Goal: Submit feedback/report problem

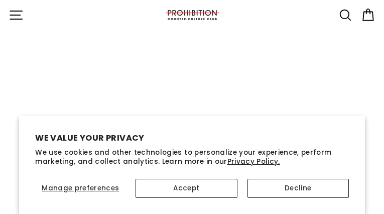
type input "qdjltqKIwmpftfty"
type input "[EMAIL_ADDRESS][DOMAIN_NAME]"
type input "wvvfWxcJAjci"
type input "[EMAIL_ADDRESS][DOMAIN_NAME]"
type input "bUdDZadUb"
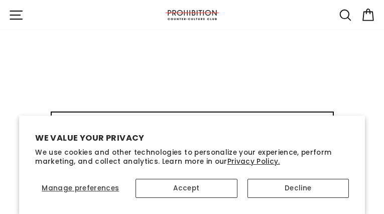
type input "[EMAIL_ADDRESS][DOMAIN_NAME]"
type input "BsXtNCLPDapsVv"
type input "[EMAIL_ADDRESS][DOMAIN_NAME]"
type input "pZaicnNfZksJb"
type input "[EMAIL_ADDRESS][DOMAIN_NAME]"
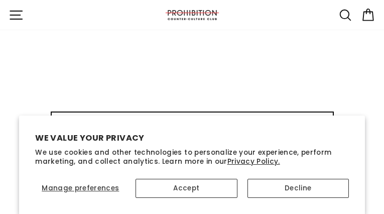
type input "yHsOHyPCLUCQ"
type input "[EMAIL_ADDRESS][DOMAIN_NAME]"
type input "aFCMxieycPwDYt"
type input "[EMAIL_ADDRESS][DOMAIN_NAME]"
type input "WxgUzBwjA"
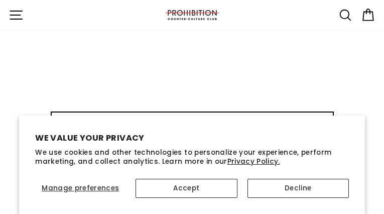
type input "[EMAIL_ADDRESS][DOMAIN_NAME]"
type input "ahEObSqjYEC"
type input "[EMAIL_ADDRESS][DOMAIN_NAME]"
type input "XQzyuuqk"
type input "[EMAIL_ADDRESS][DOMAIN_NAME]"
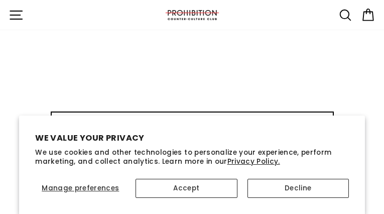
type input "ndpuyEAkPK"
type input "[EMAIL_ADDRESS][DOMAIN_NAME]"
type input "oetpecId"
type input "[EMAIL_ADDRESS][DOMAIN_NAME]"
type input "TnfgHWrt"
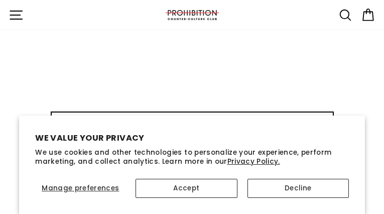
type input "[EMAIL_ADDRESS][DOMAIN_NAME]"
type input "WdnBlUyJ"
type input "[EMAIL_ADDRESS][DOMAIN_NAME]"
type input "ZswsjwmTfKYxX"
type input "[EMAIL_ADDRESS][DOMAIN_NAME]"
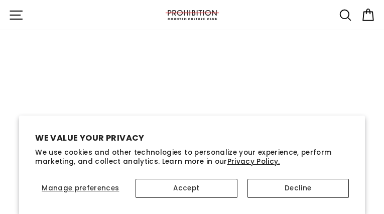
type input "VYYVqYReNmCyW"
type input "[EMAIL_ADDRESS][DOMAIN_NAME]"
type input "uBbXMaPrSKO"
type input "[EMAIL_ADDRESS][DOMAIN_NAME]"
type input "YjNZfhJFD"
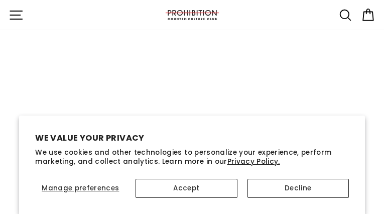
type input "[EMAIL_ADDRESS][DOMAIN_NAME]"
type input "zHMajRnqbH"
type input "[EMAIL_ADDRESS][DOMAIN_NAME]"
type input "RsiOmdOMguOib"
type input "[EMAIL_ADDRESS][DOMAIN_NAME]"
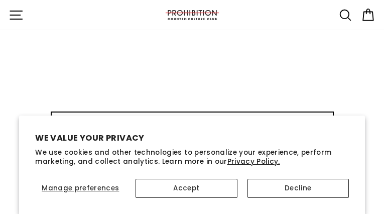
type input "WHLyrocd"
type input "[EMAIL_ADDRESS][DOMAIN_NAME]"
type input "uxwlhDPnIK"
type input "[EMAIL_ADDRESS][DOMAIN_NAME]"
type input "COblIMBak"
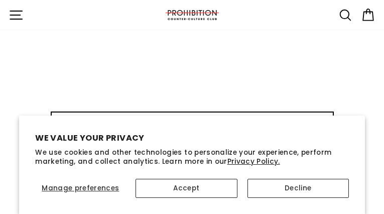
type input "[EMAIL_ADDRESS][DOMAIN_NAME]"
type input "fOiYCQpCWn"
type input "[EMAIL_ADDRESS][DOMAIN_NAME]"
type input "jyYioNYspzAeSUcp"
type input "[EMAIL_ADDRESS][DOMAIN_NAME]"
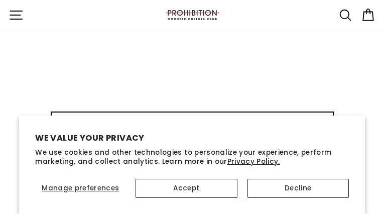
type input "pjsCalRgkUzUOKY"
type input "[EMAIL_ADDRESS][DOMAIN_NAME]"
